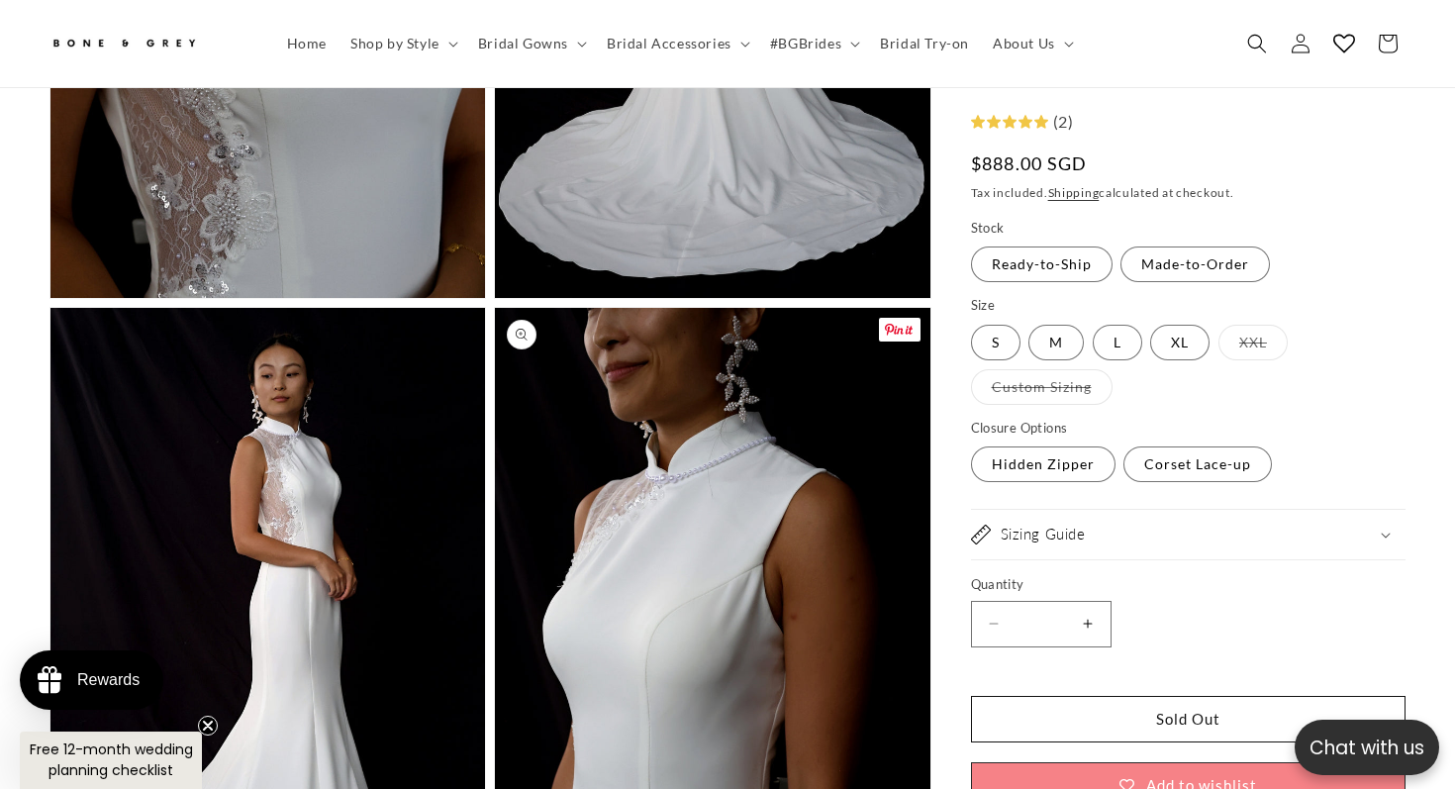
scroll to position [3769, 0]
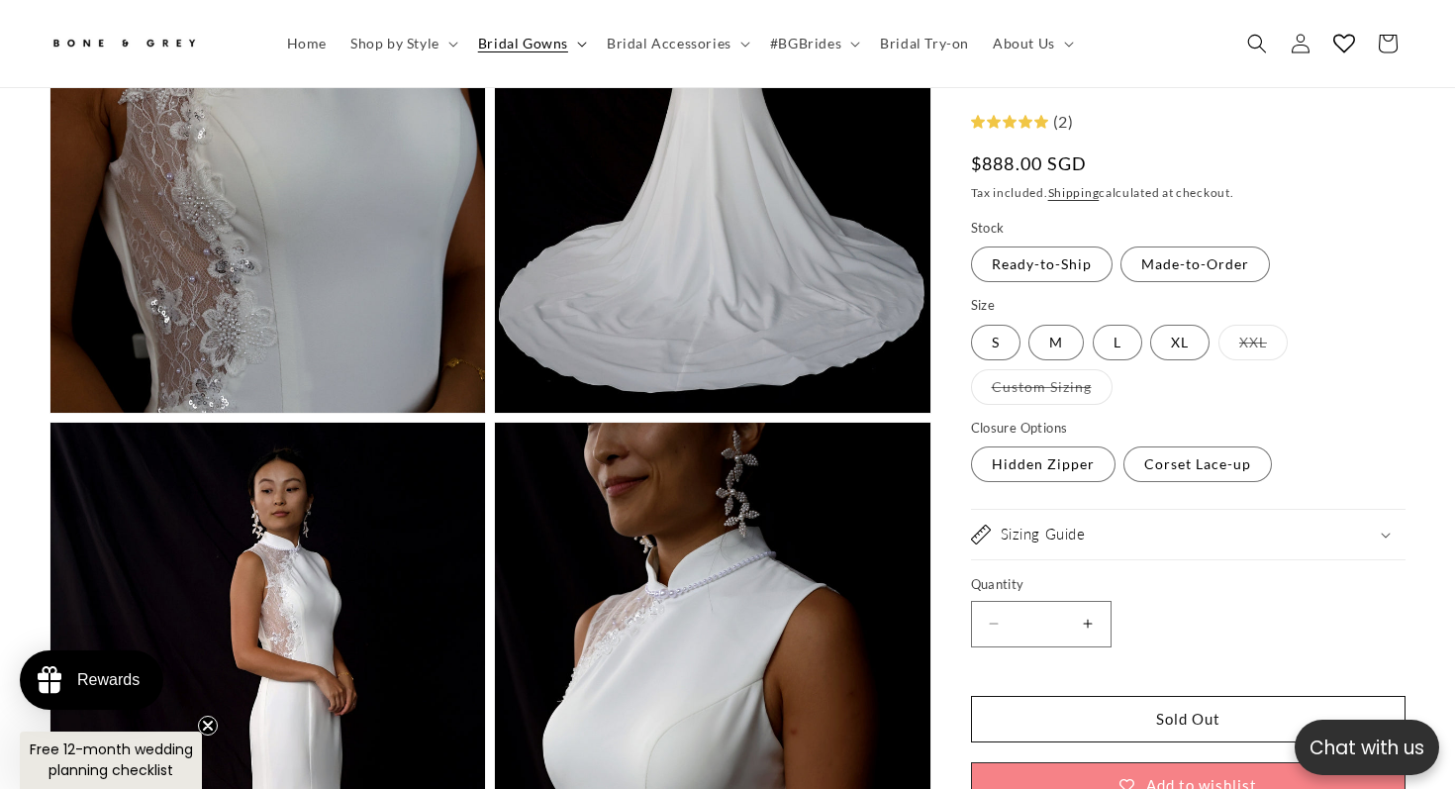
click at [541, 41] on span "Bridal Gowns" at bounding box center [523, 44] width 90 height 18
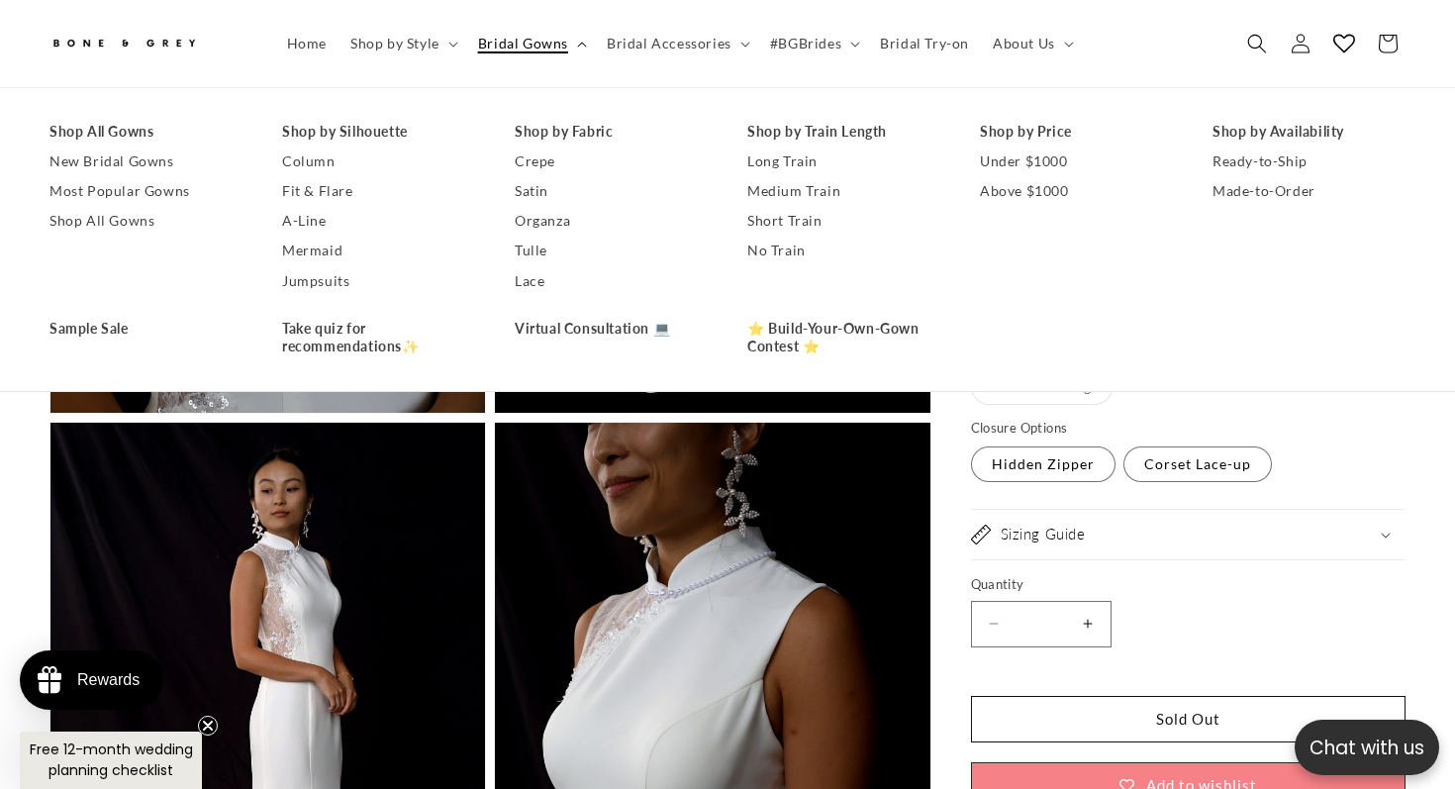
scroll to position [0, 0]
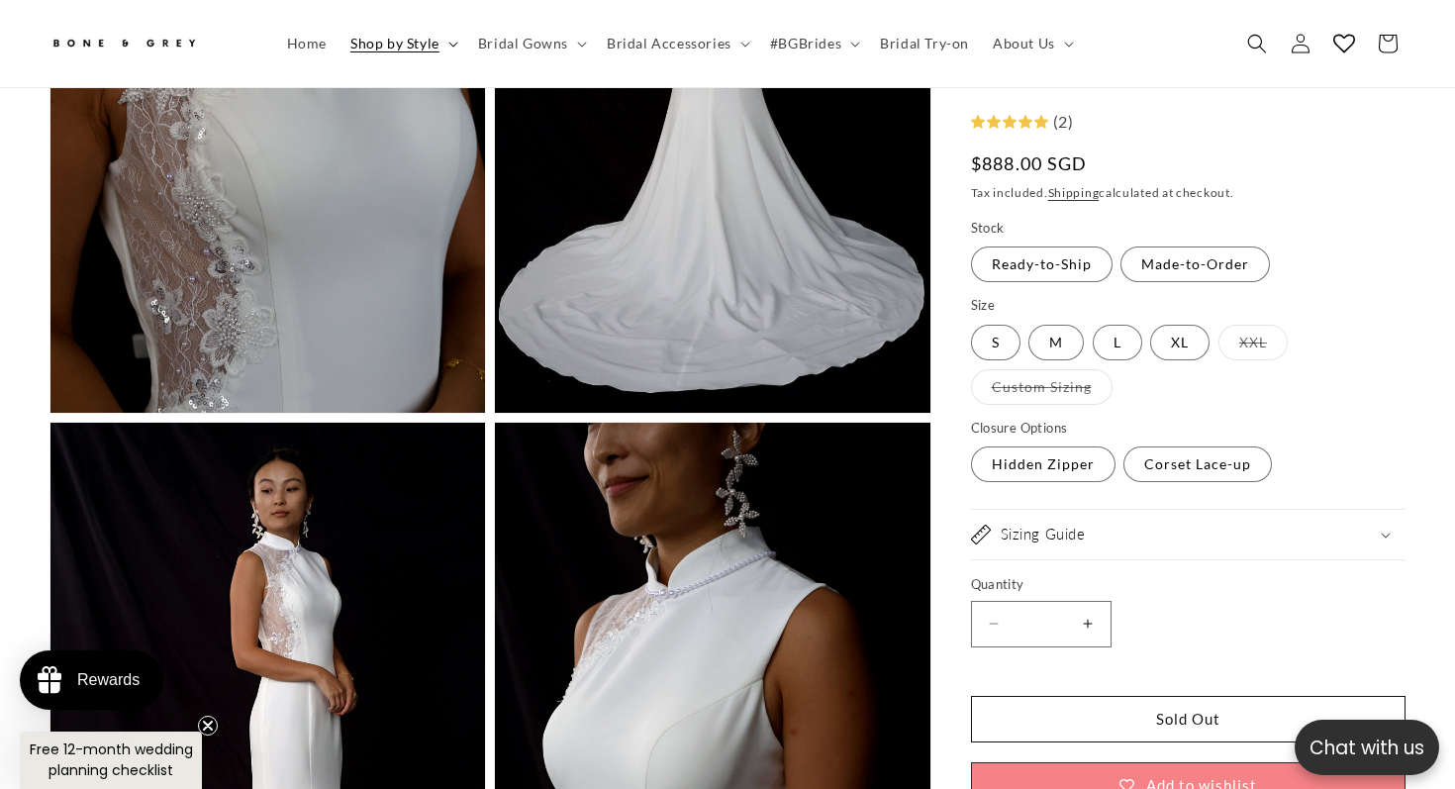
click at [448, 47] on icon at bounding box center [453, 45] width 10 height 6
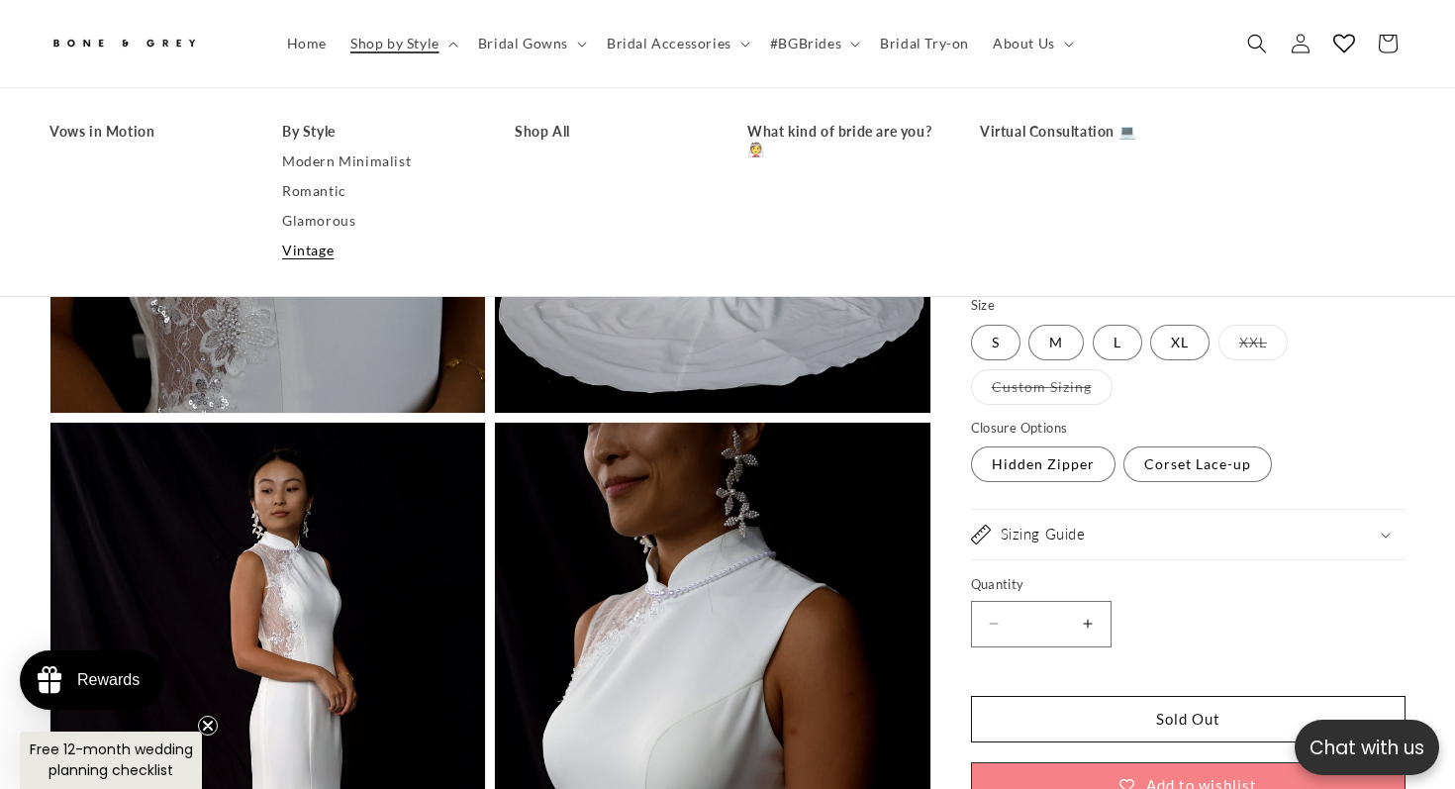
scroll to position [3824, 0]
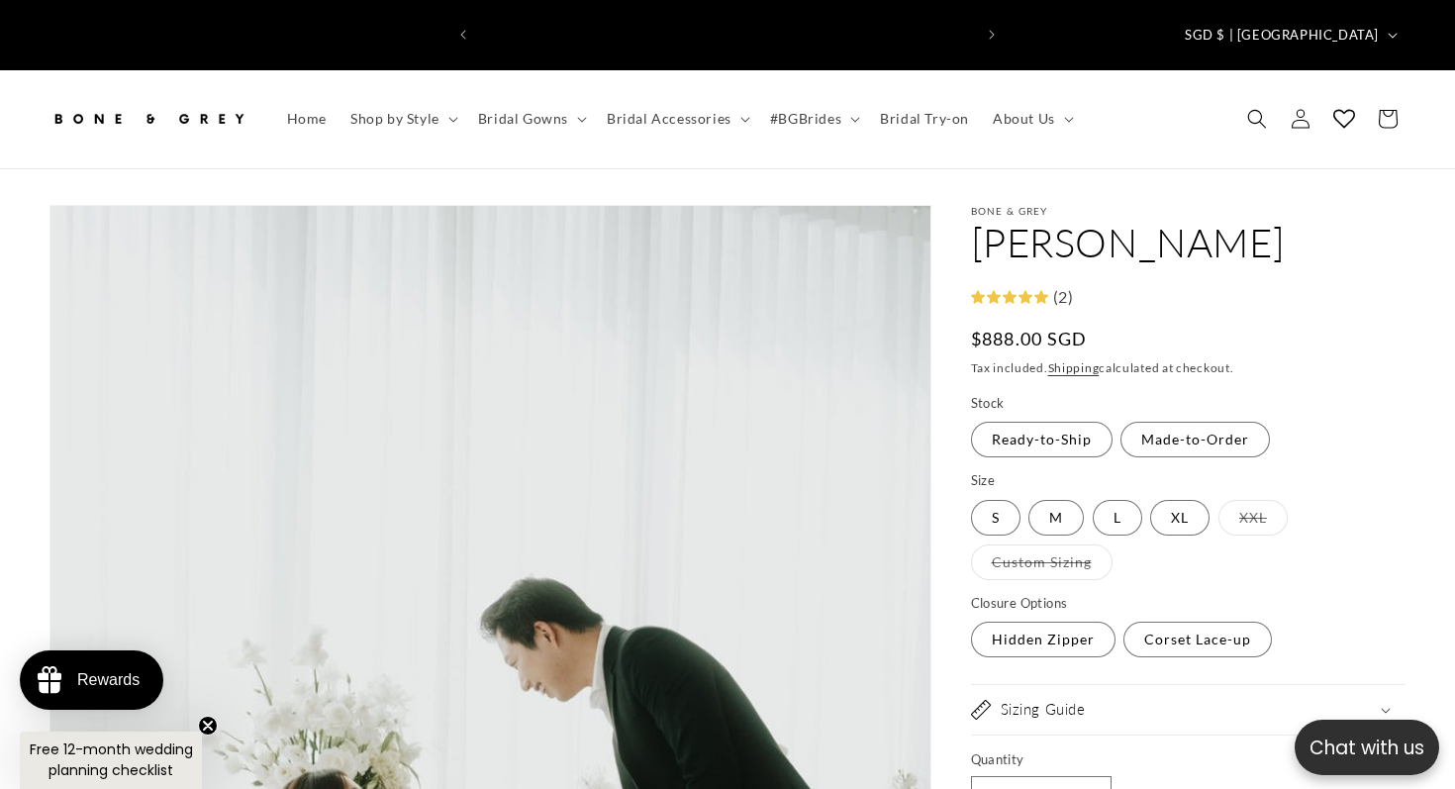
scroll to position [0, 986]
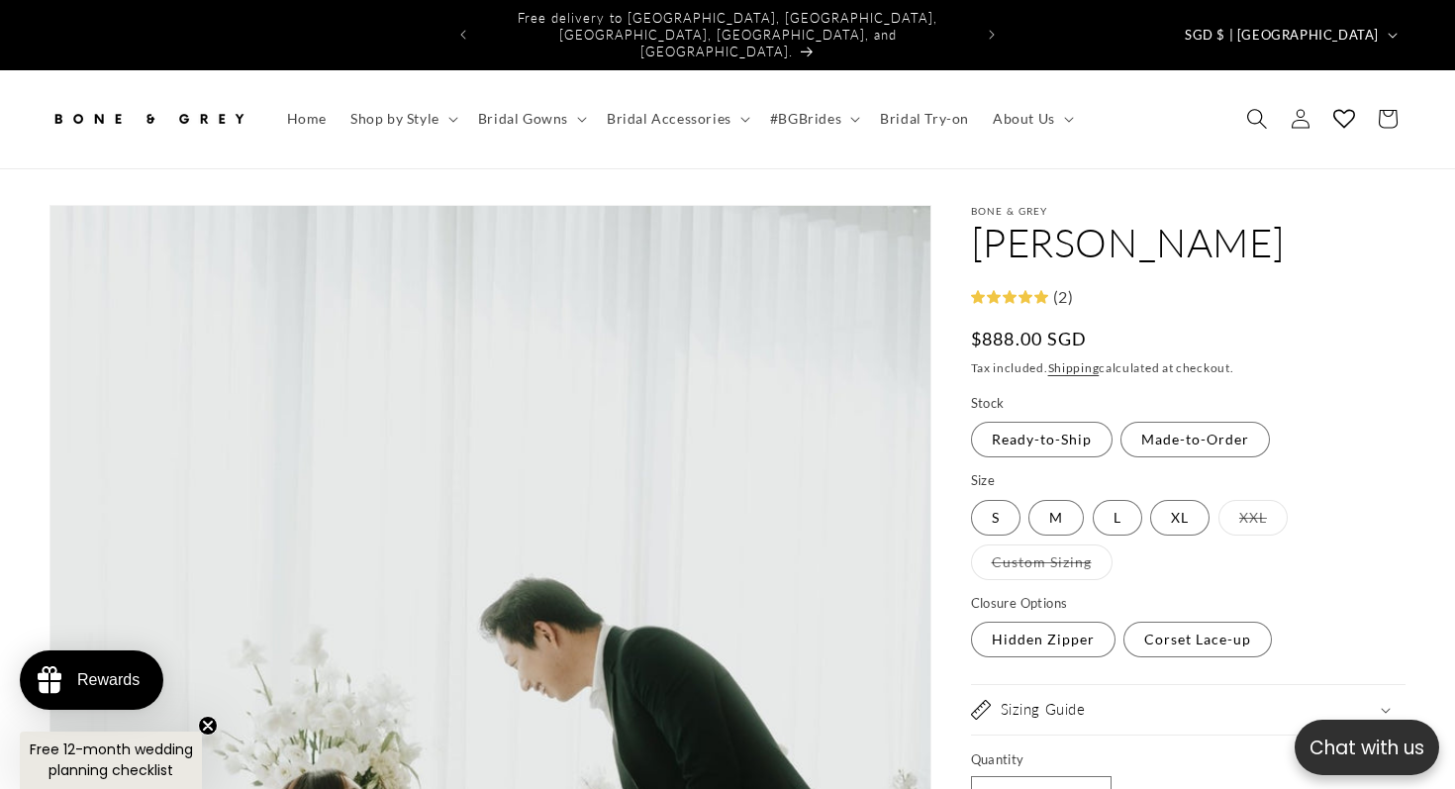
click at [1258, 108] on icon "Search" at bounding box center [1256, 118] width 21 height 21
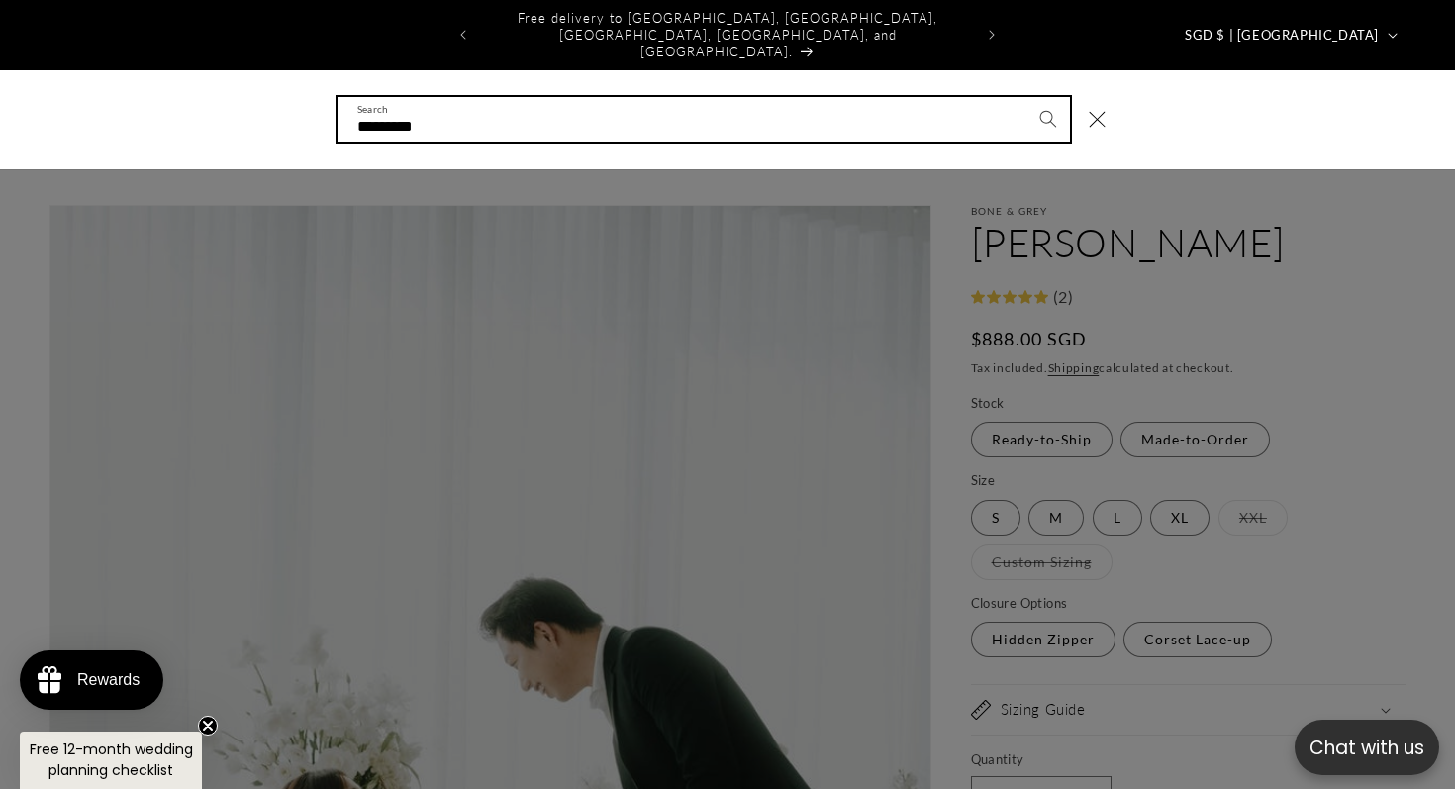
type input "*********"
click at [1026, 97] on button "Search" at bounding box center [1048, 119] width 44 height 44
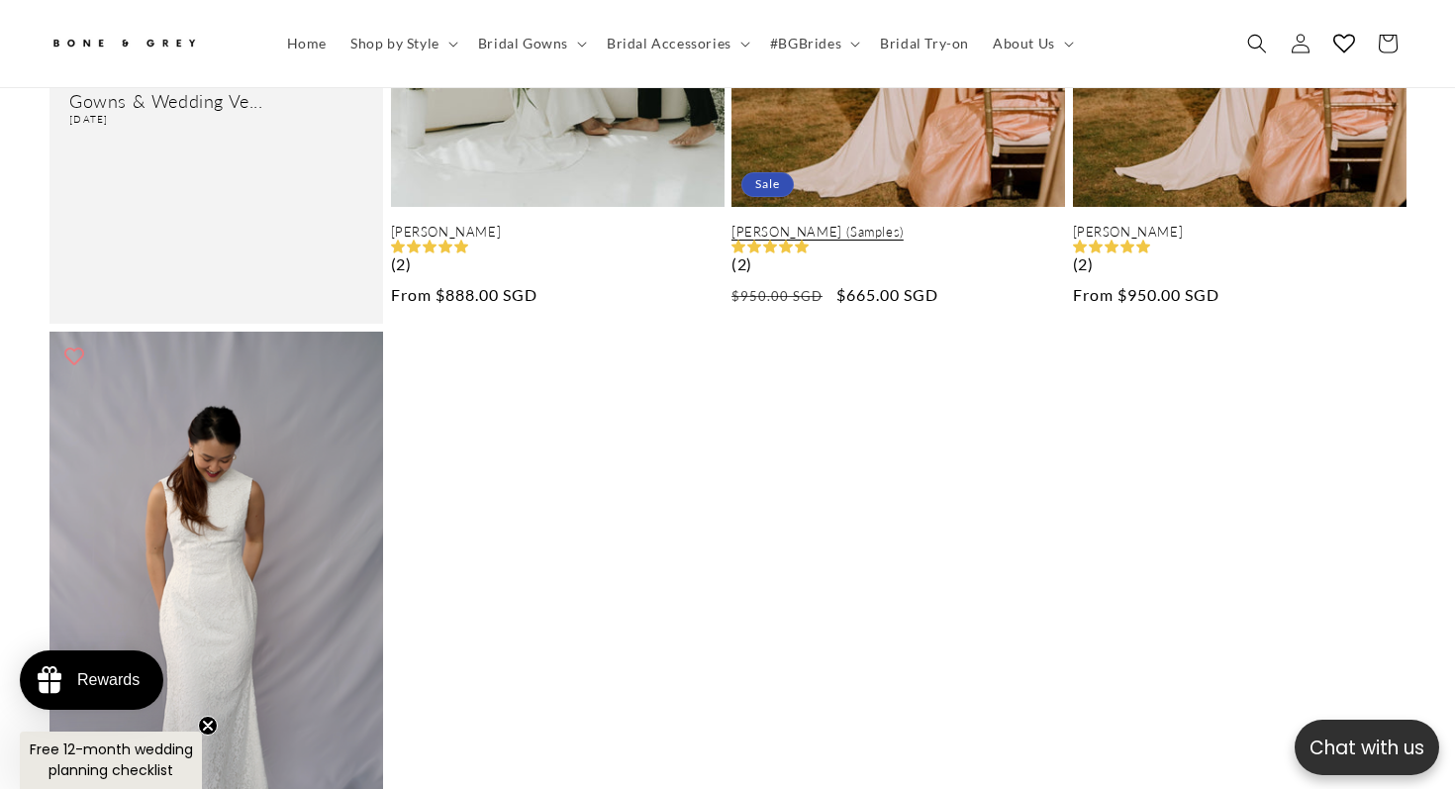
scroll to position [792, 0]
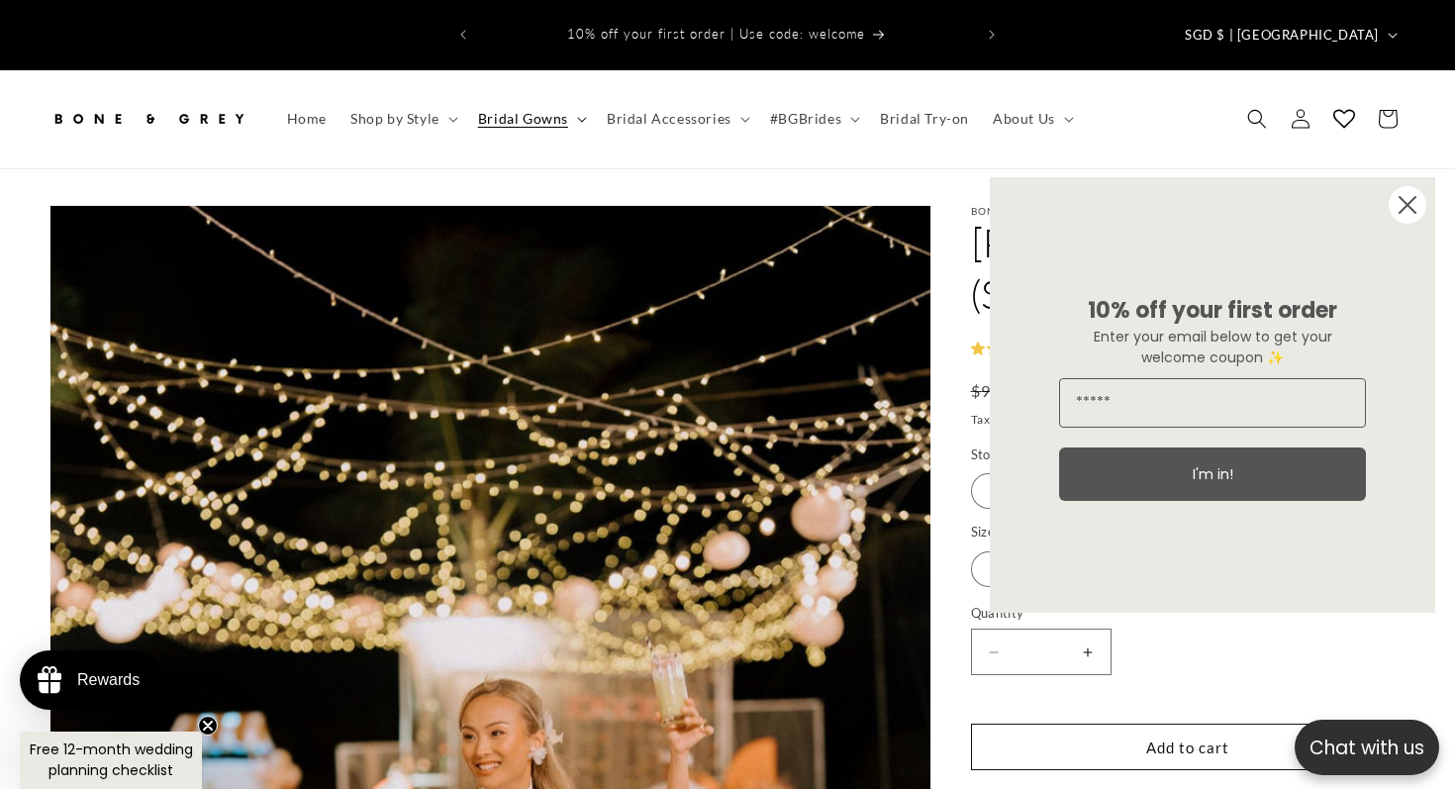
click at [501, 110] on span "Bridal Gowns" at bounding box center [523, 119] width 90 height 18
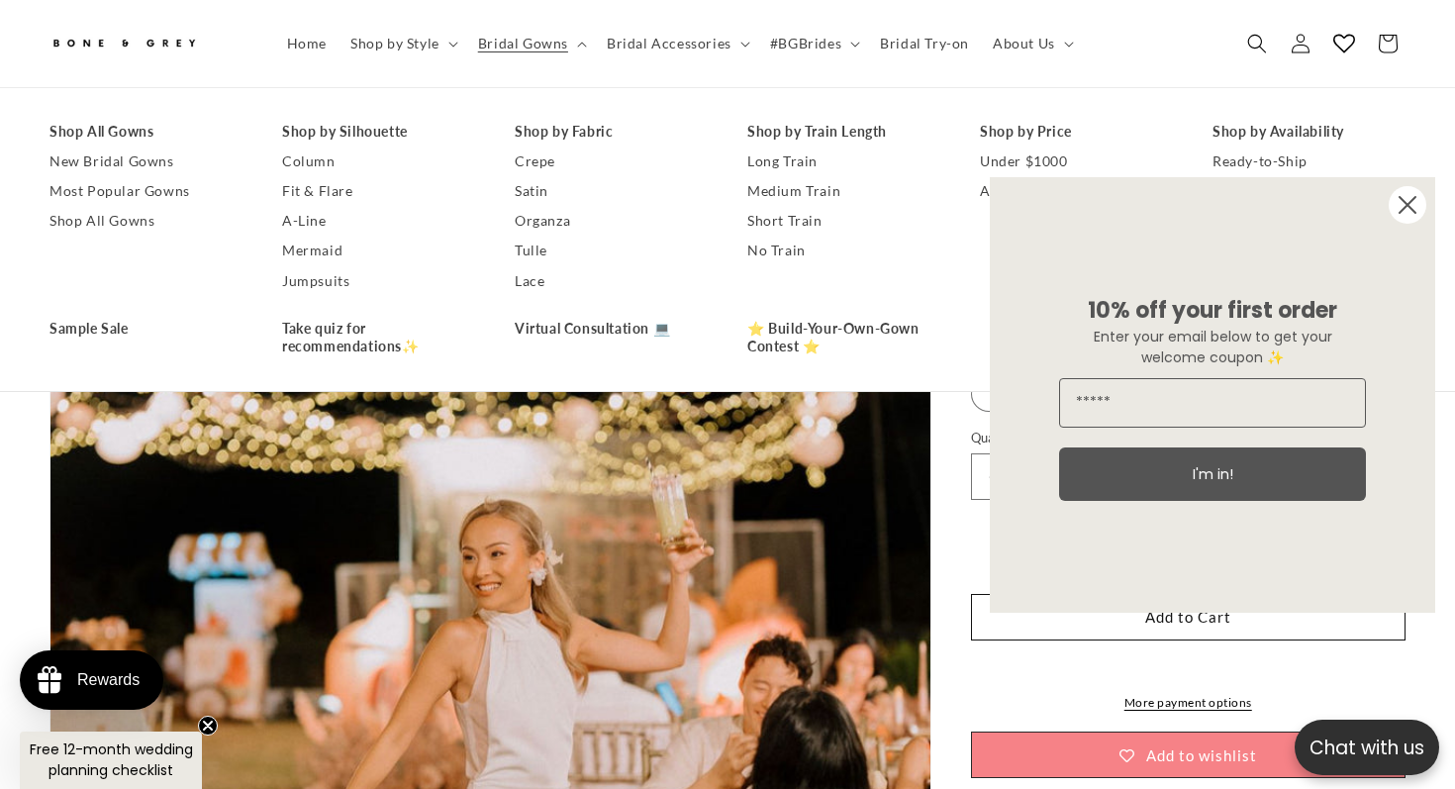
scroll to position [0, 493]
click at [1412, 218] on circle "Close dialog" at bounding box center [1408, 205] width 38 height 38
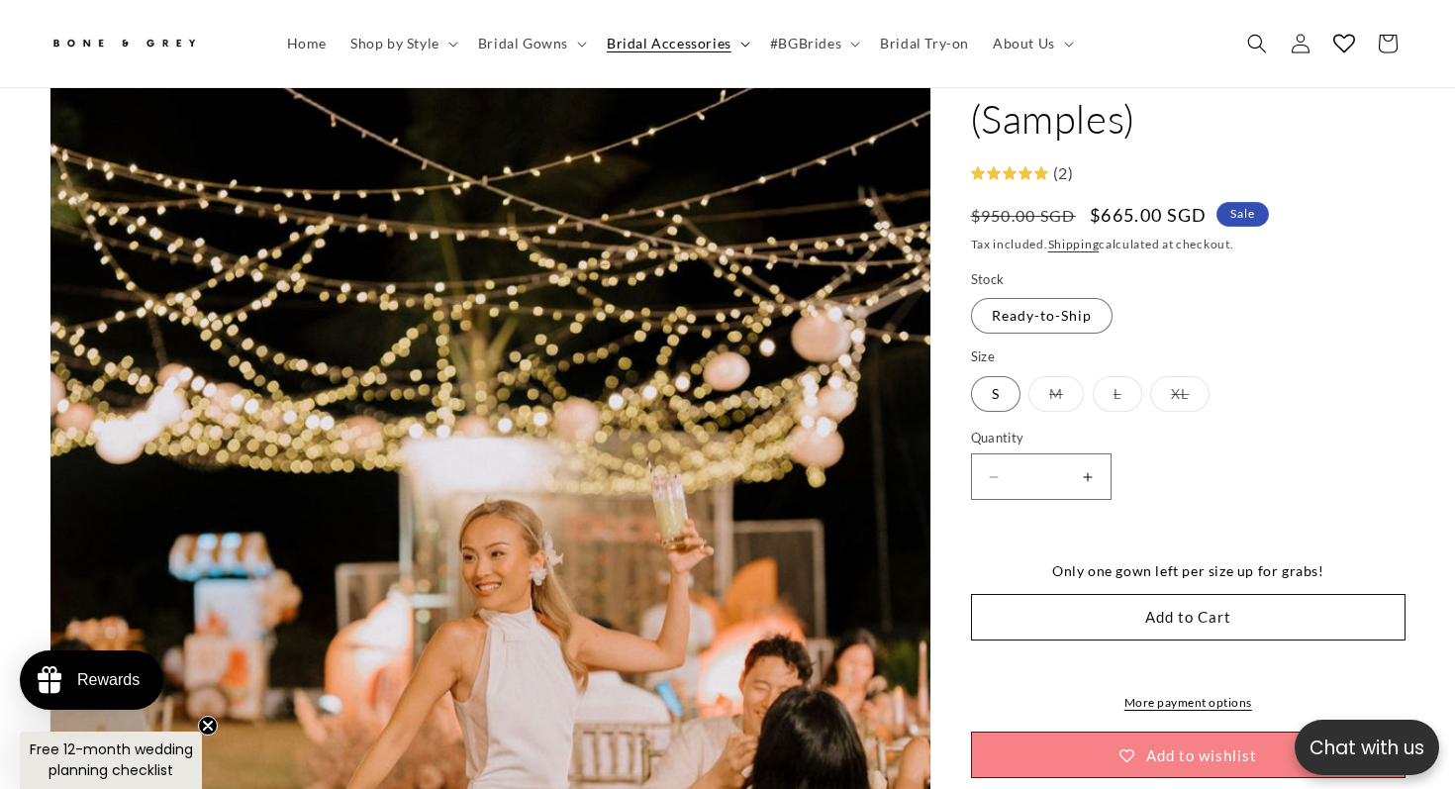
click at [720, 48] on span "Bridal Accessories" at bounding box center [669, 44] width 125 height 18
click at [549, 48] on span "Bridal Gowns" at bounding box center [523, 44] width 90 height 18
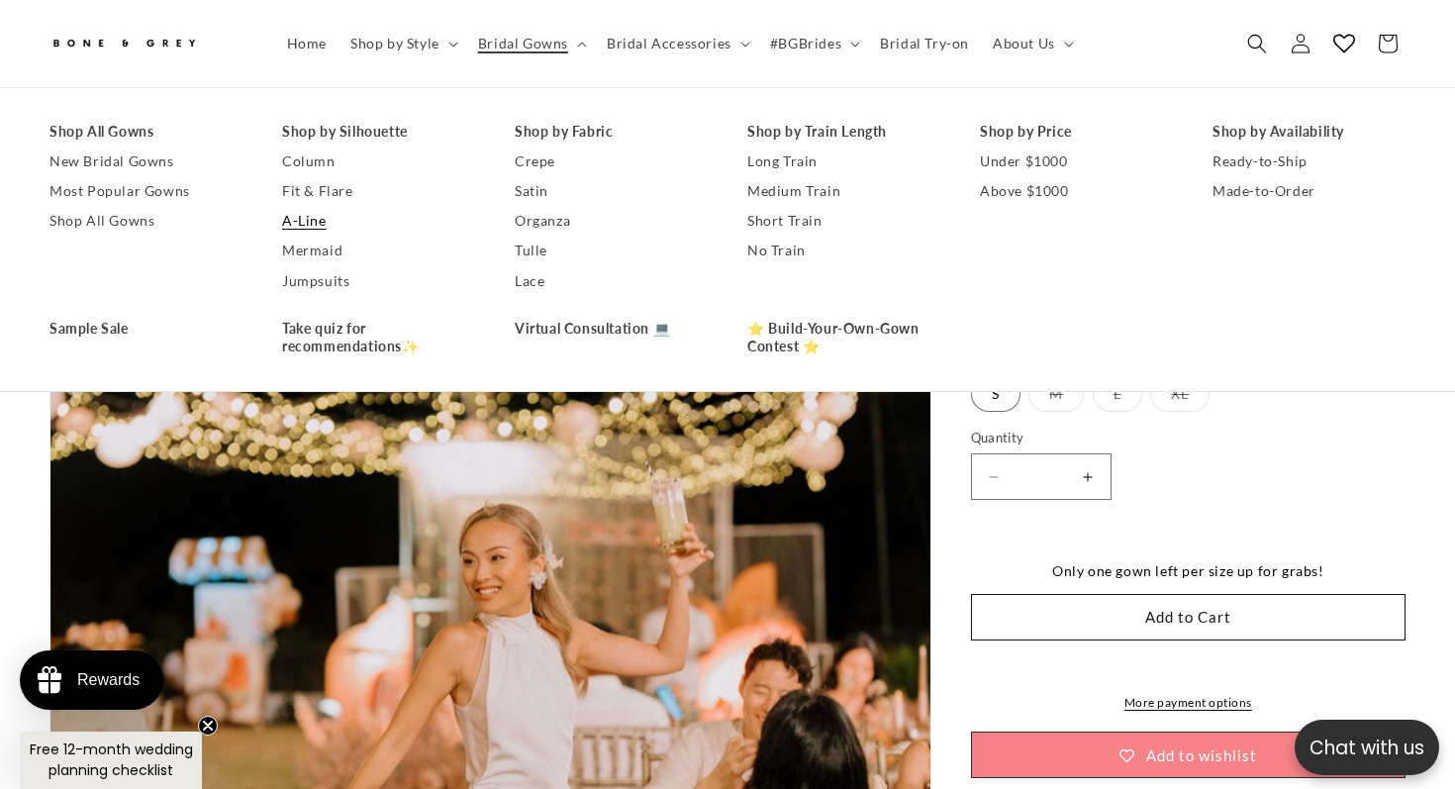
scroll to position [169, 0]
